Goal: Information Seeking & Learning: Learn about a topic

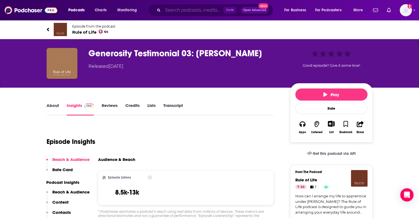
click at [177, 11] on input "Search podcasts, credits, & more..." at bounding box center [193, 10] width 61 height 9
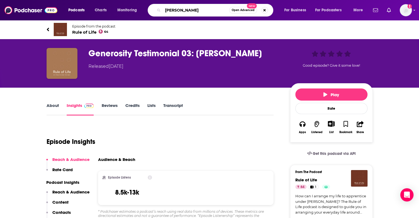
type input "[PERSON_NAME]"
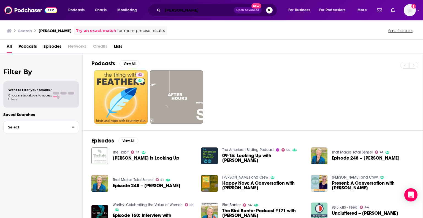
click at [207, 8] on input "[PERSON_NAME]" at bounding box center [198, 10] width 71 height 9
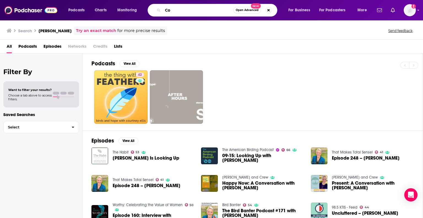
type input "C"
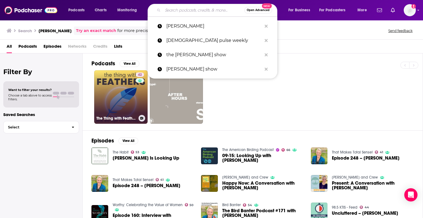
click at [119, 87] on link "42 The Thing with Feathers: birds and hope with [PERSON_NAME]" at bounding box center [120, 96] width 53 height 53
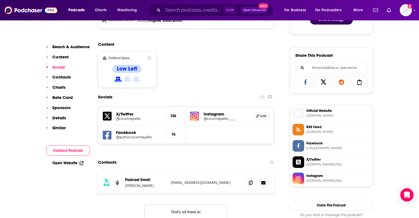
scroll to position [316, 0]
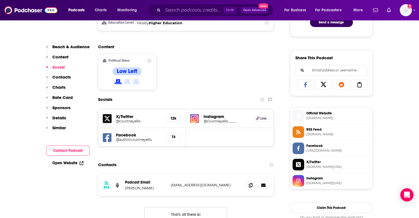
click at [191, 85] on div "Content Political Skew Low Left" at bounding box center [186, 69] width 176 height 50
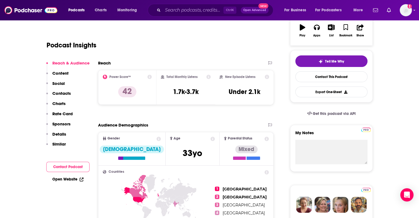
scroll to position [109, 0]
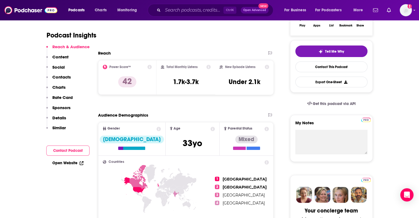
click at [61, 57] on p "Content" at bounding box center [60, 56] width 16 height 5
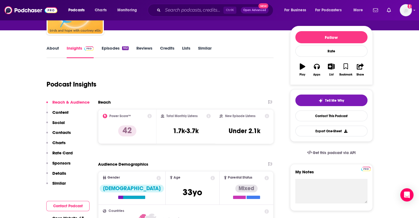
scroll to position [49, 0]
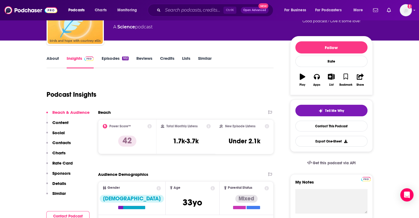
click at [118, 58] on link "Episodes 102" at bounding box center [114, 62] width 27 height 13
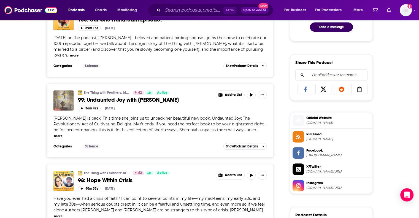
scroll to position [314, 0]
